Goal: Check status: Check status

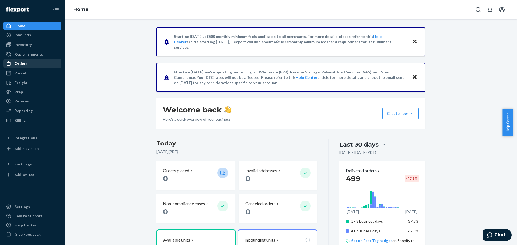
click at [24, 62] on div "Orders" at bounding box center [21, 63] width 13 height 5
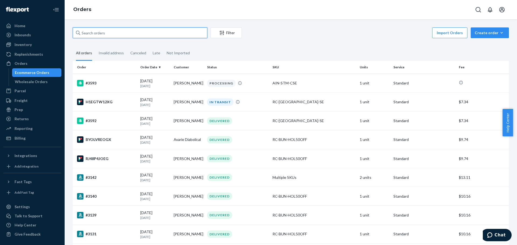
click at [127, 35] on input "text" at bounding box center [140, 32] width 135 height 11
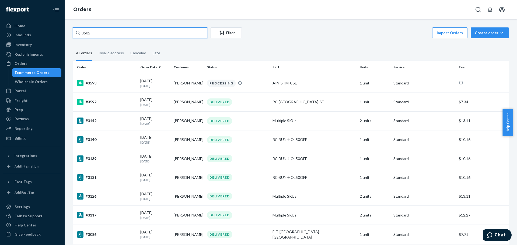
click at [107, 33] on input "3505" at bounding box center [140, 32] width 135 height 11
type input "3"
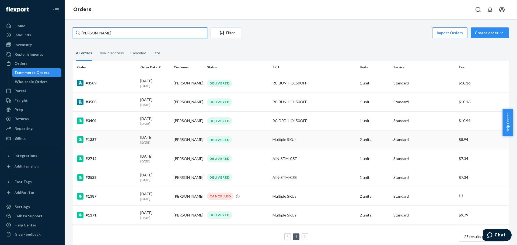
type input "[PERSON_NAME]"
click at [90, 83] on div "#3589" at bounding box center [106, 83] width 59 height 6
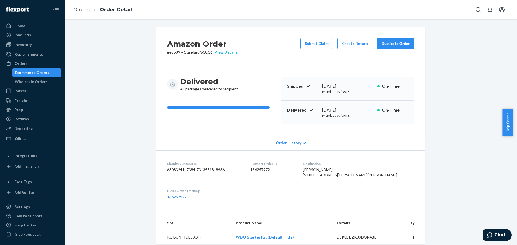
click at [220, 52] on div "View Details" at bounding box center [224, 52] width 25 height 5
click at [143, 57] on div "Home Inbounds Shipping Plans Problems Inventory Products Replenishments Orders …" at bounding box center [258, 122] width 517 height 245
